Goal: Task Accomplishment & Management: Use online tool/utility

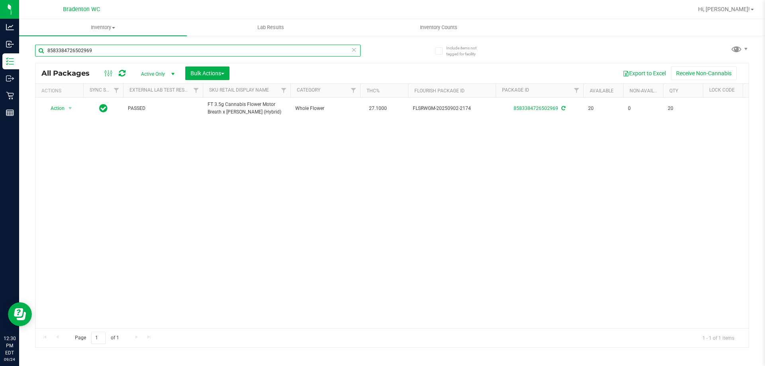
click at [179, 47] on input "8583384726502969" at bounding box center [197, 51] width 325 height 12
click at [180, 47] on input "8583384726502969" at bounding box center [197, 51] width 325 height 12
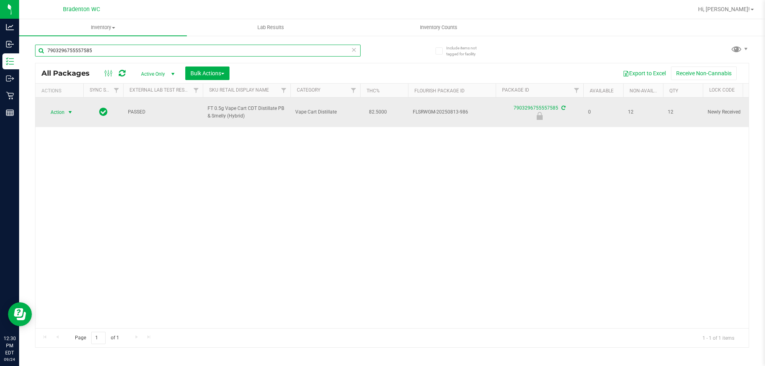
type input "7903296755557585"
click at [61, 116] on span "Action" at bounding box center [54, 112] width 22 height 11
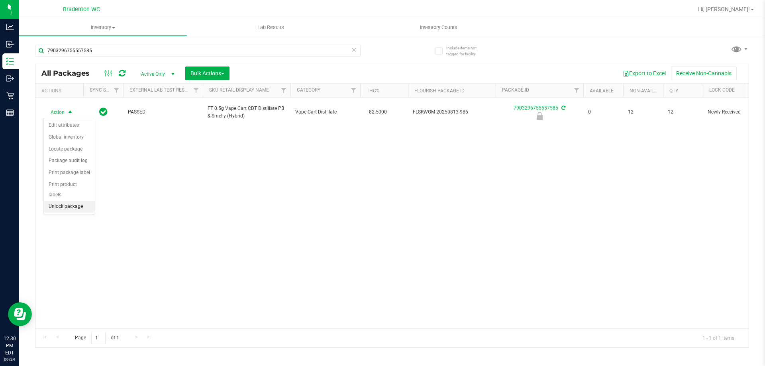
click at [73, 201] on li "Unlock package" at bounding box center [69, 207] width 51 height 12
click at [159, 41] on div "7903296755557585" at bounding box center [213, 49] width 357 height 25
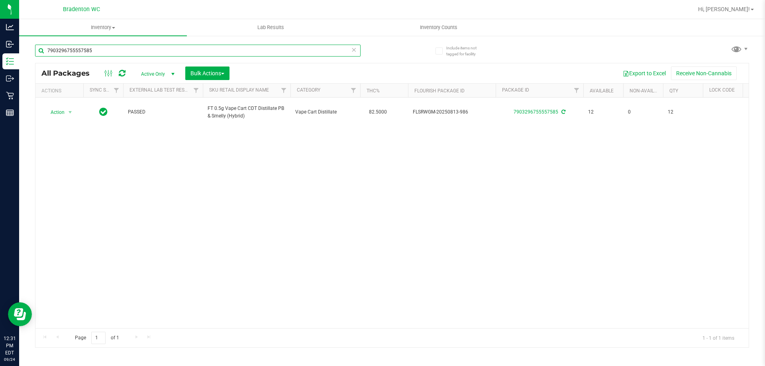
click at [163, 51] on input "7903296755557585" at bounding box center [197, 51] width 325 height 12
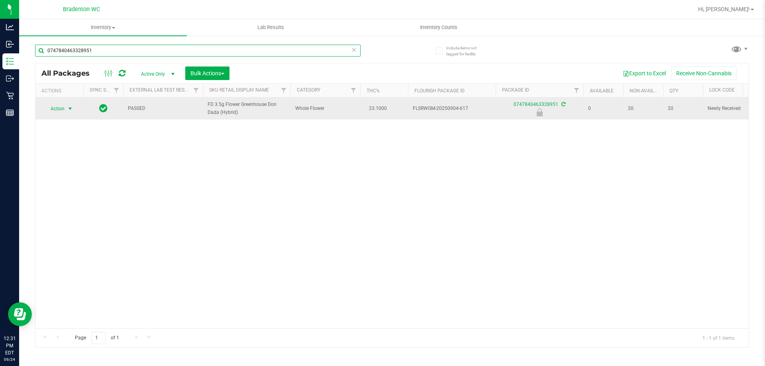
type input "0747840463328951"
click at [65, 112] on span "Action" at bounding box center [54, 108] width 22 height 11
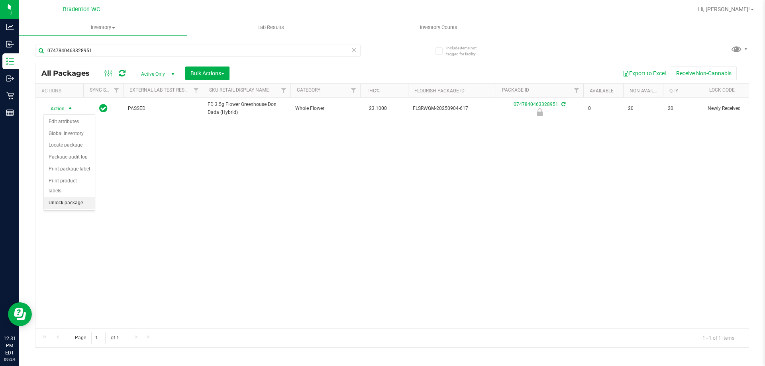
click at [83, 197] on li "Unlock package" at bounding box center [69, 203] width 51 height 12
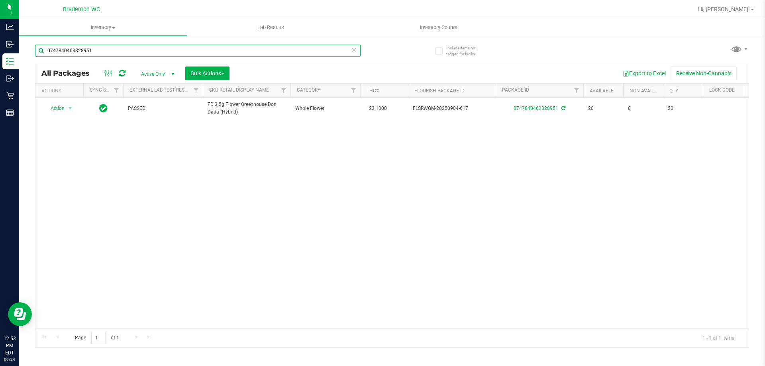
click at [105, 53] on input "0747840463328951" at bounding box center [197, 51] width 325 height 12
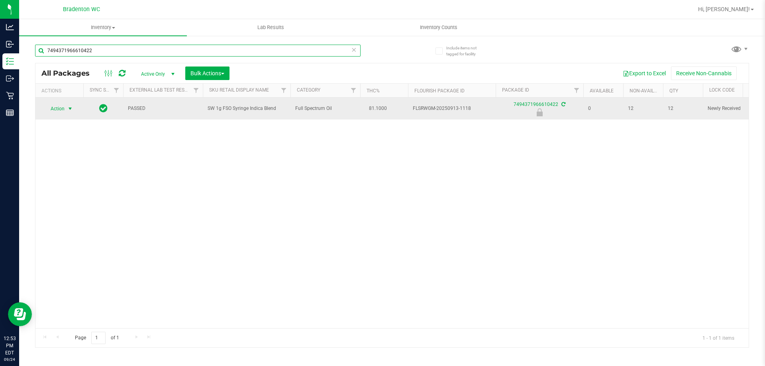
type input "7494371966610422"
click at [71, 109] on span "select" at bounding box center [70, 109] width 6 height 6
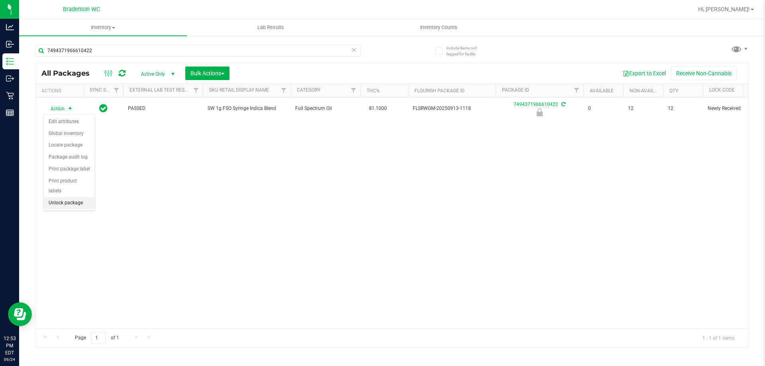
click at [86, 197] on li "Unlock package" at bounding box center [69, 203] width 51 height 12
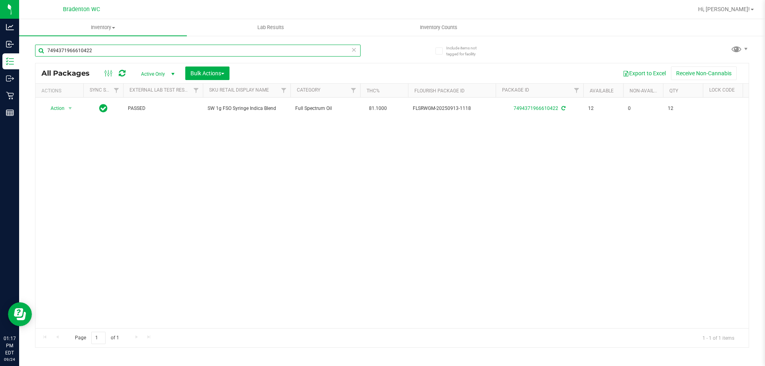
click at [111, 52] on input "7494371966610422" at bounding box center [197, 51] width 325 height 12
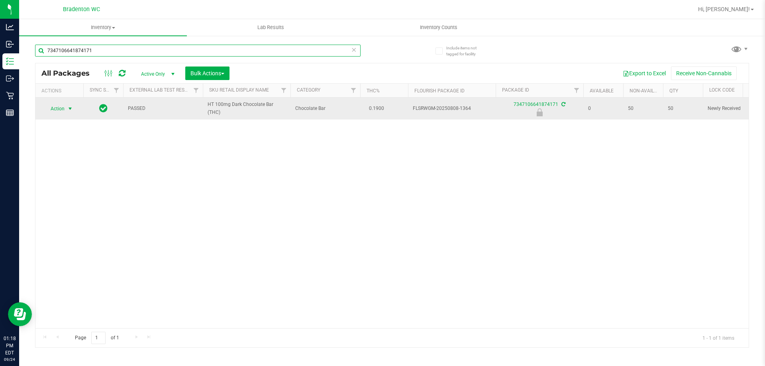
type input "7347106641874171"
click at [56, 109] on span "Action" at bounding box center [54, 108] width 22 height 11
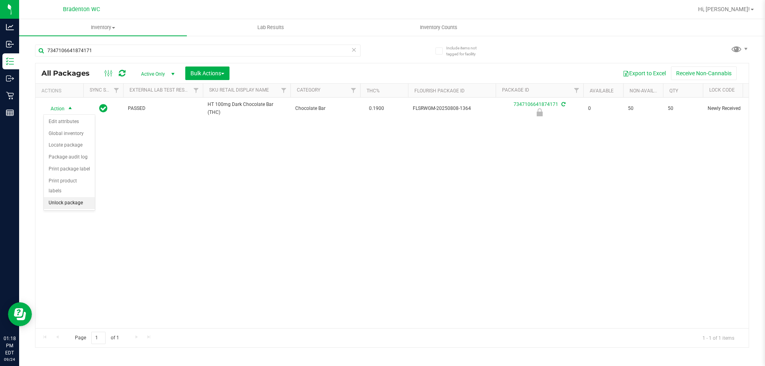
click at [80, 197] on li "Unlock package" at bounding box center [69, 203] width 51 height 12
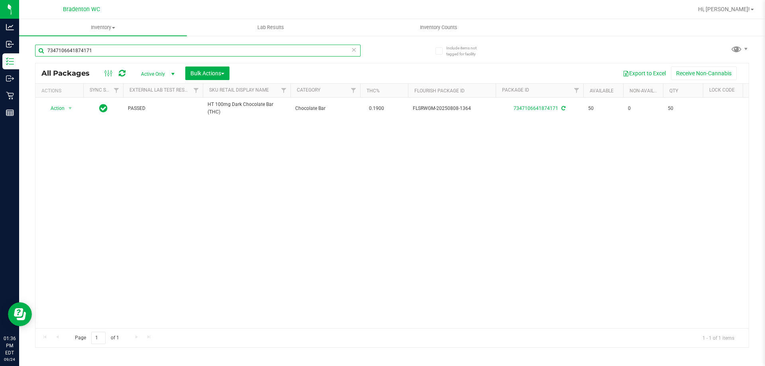
click at [141, 47] on input "7347106641874171" at bounding box center [197, 51] width 325 height 12
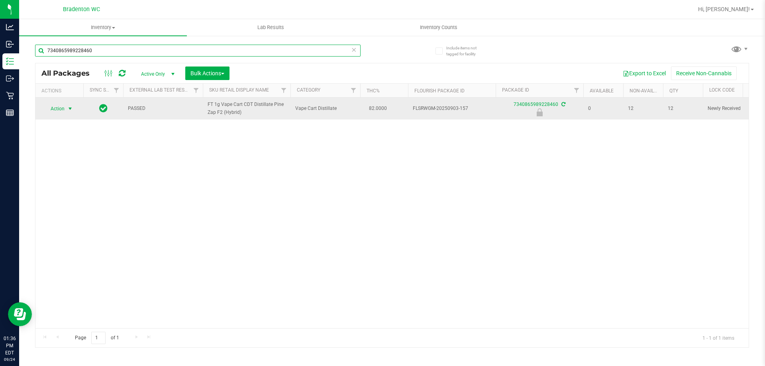
type input "7340865989228460"
click at [71, 112] on span "select" at bounding box center [70, 109] width 6 height 6
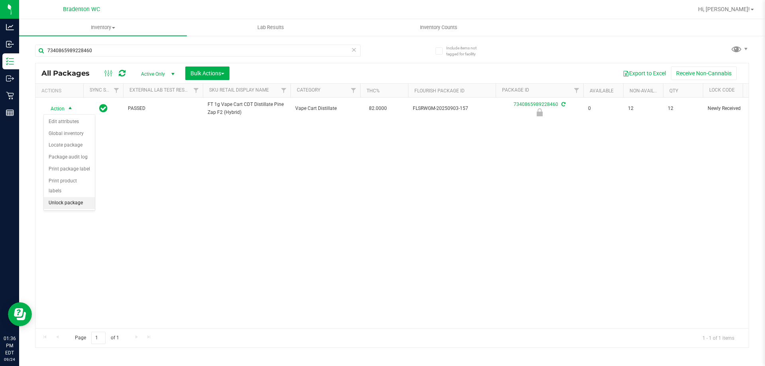
click at [66, 197] on li "Unlock package" at bounding box center [69, 203] width 51 height 12
